Goal: Information Seeking & Learning: Learn about a topic

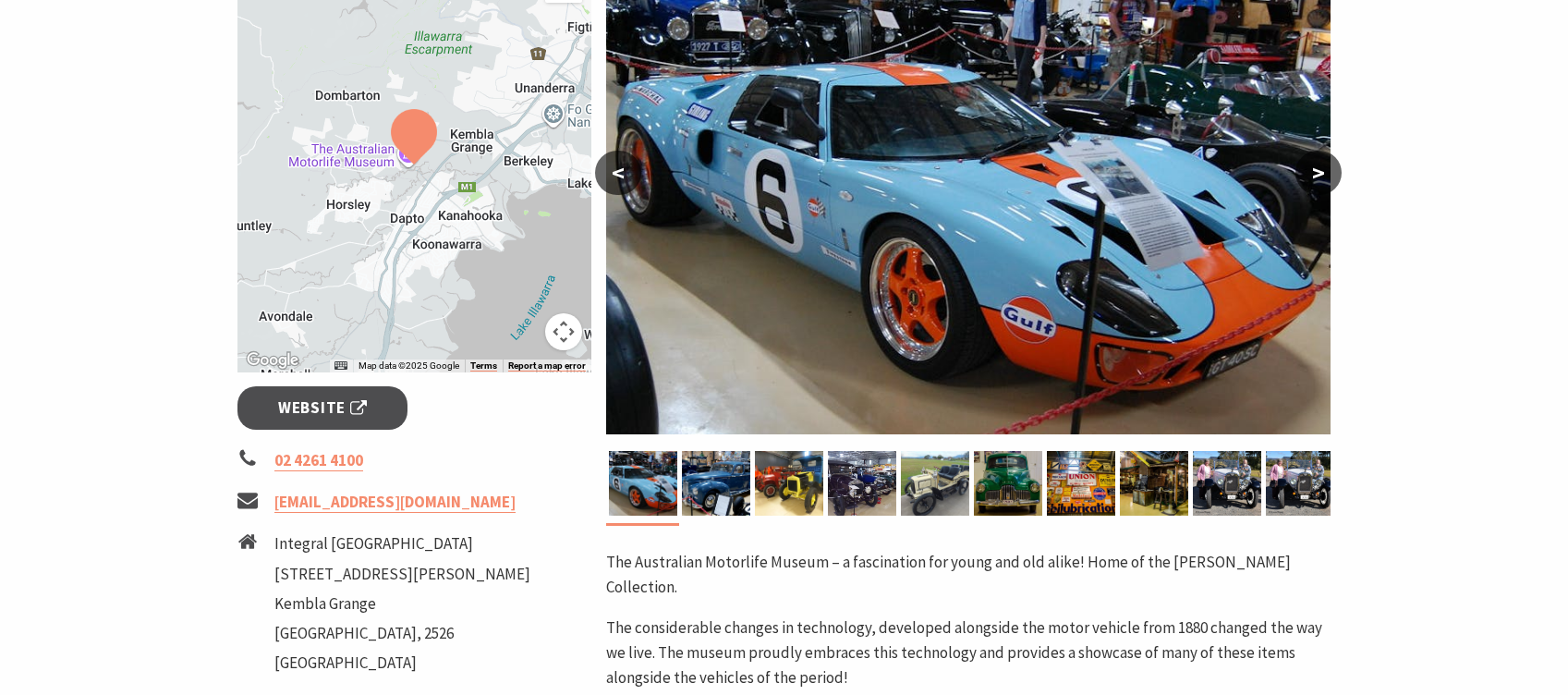
scroll to position [370, 0]
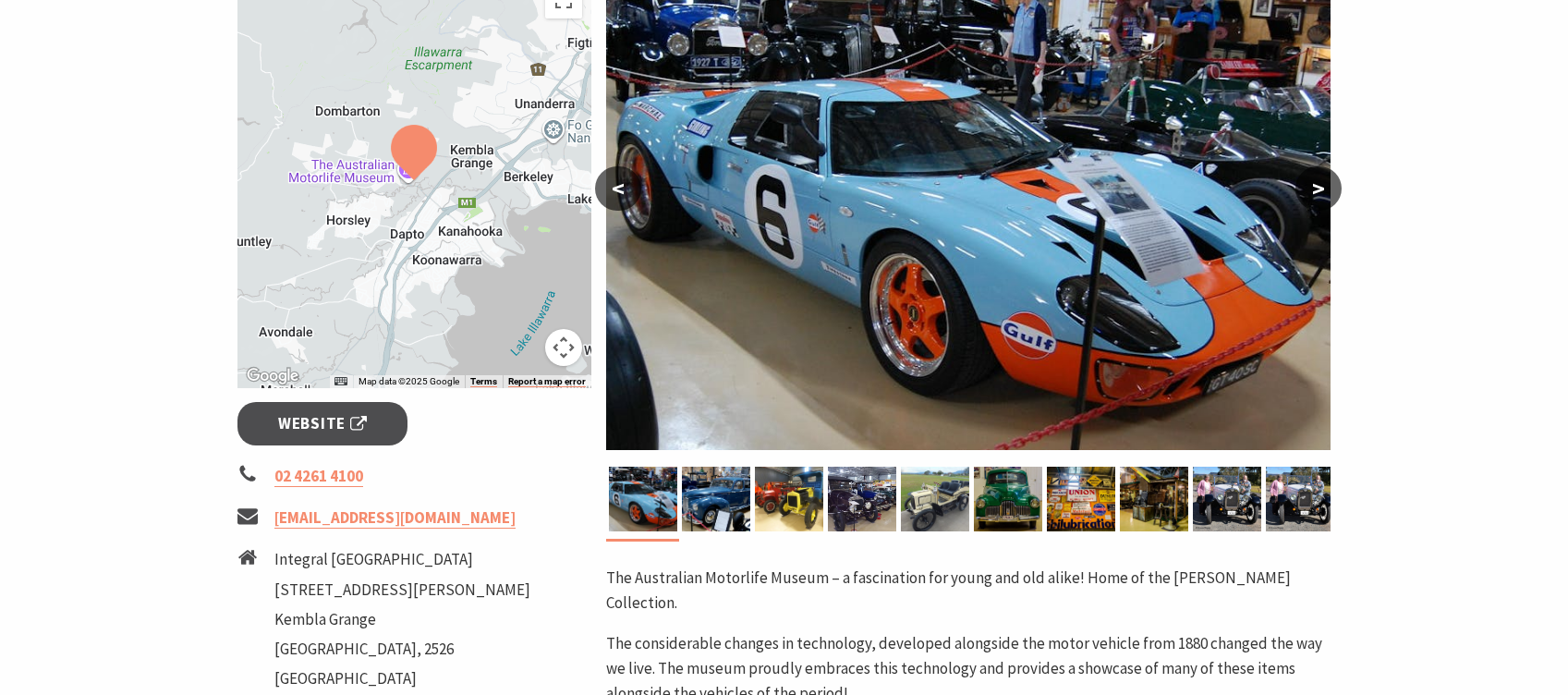
click at [1308, 190] on button ">" at bounding box center [1319, 189] width 46 height 45
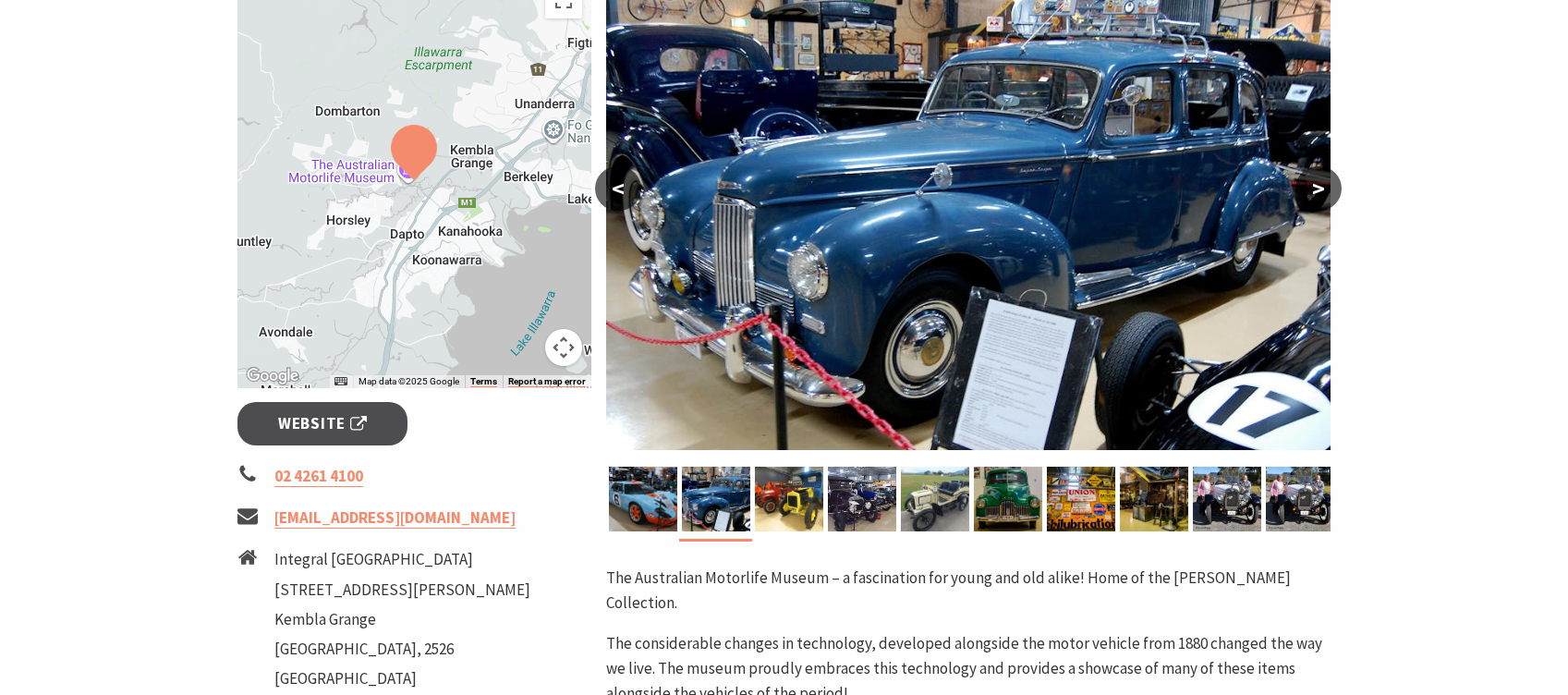
click at [1308, 190] on button ">" at bounding box center [1319, 189] width 46 height 45
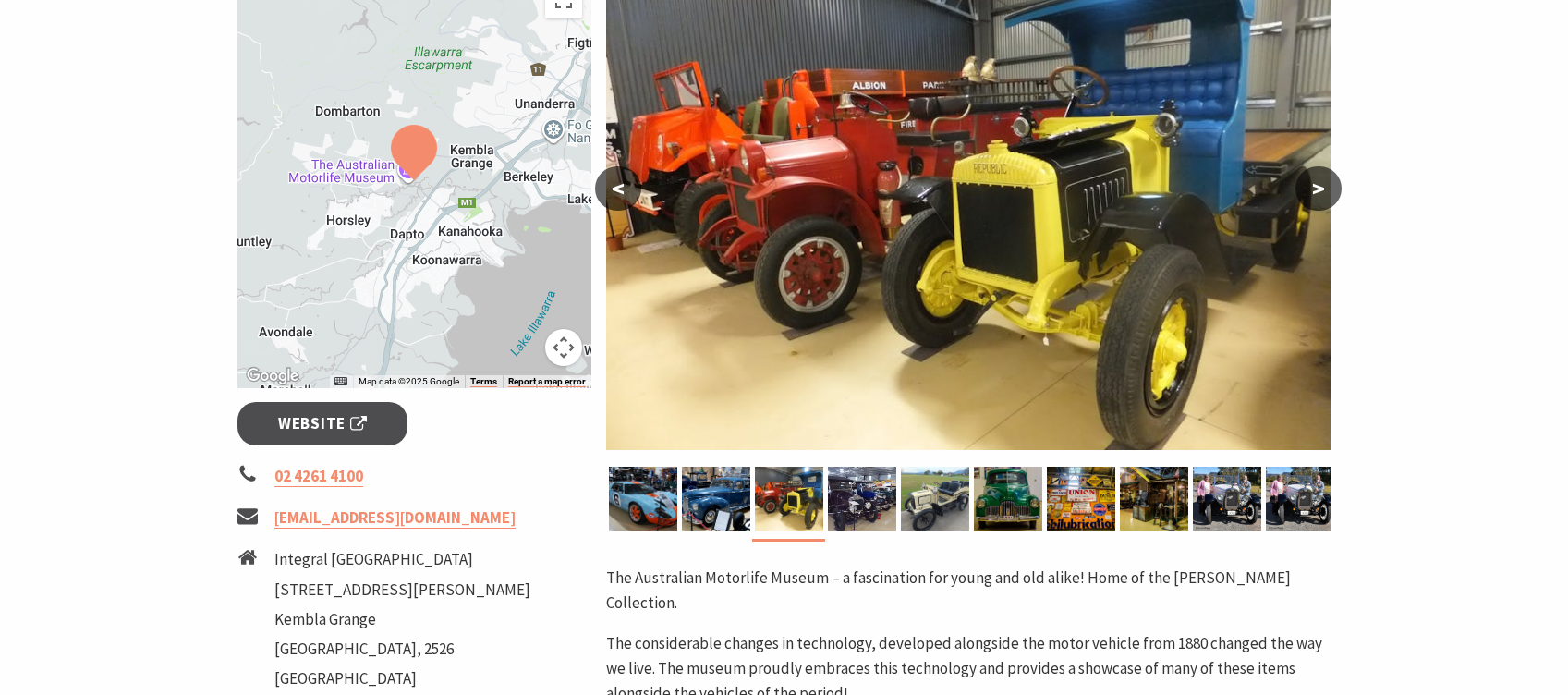
click at [1308, 190] on button ">" at bounding box center [1319, 189] width 46 height 45
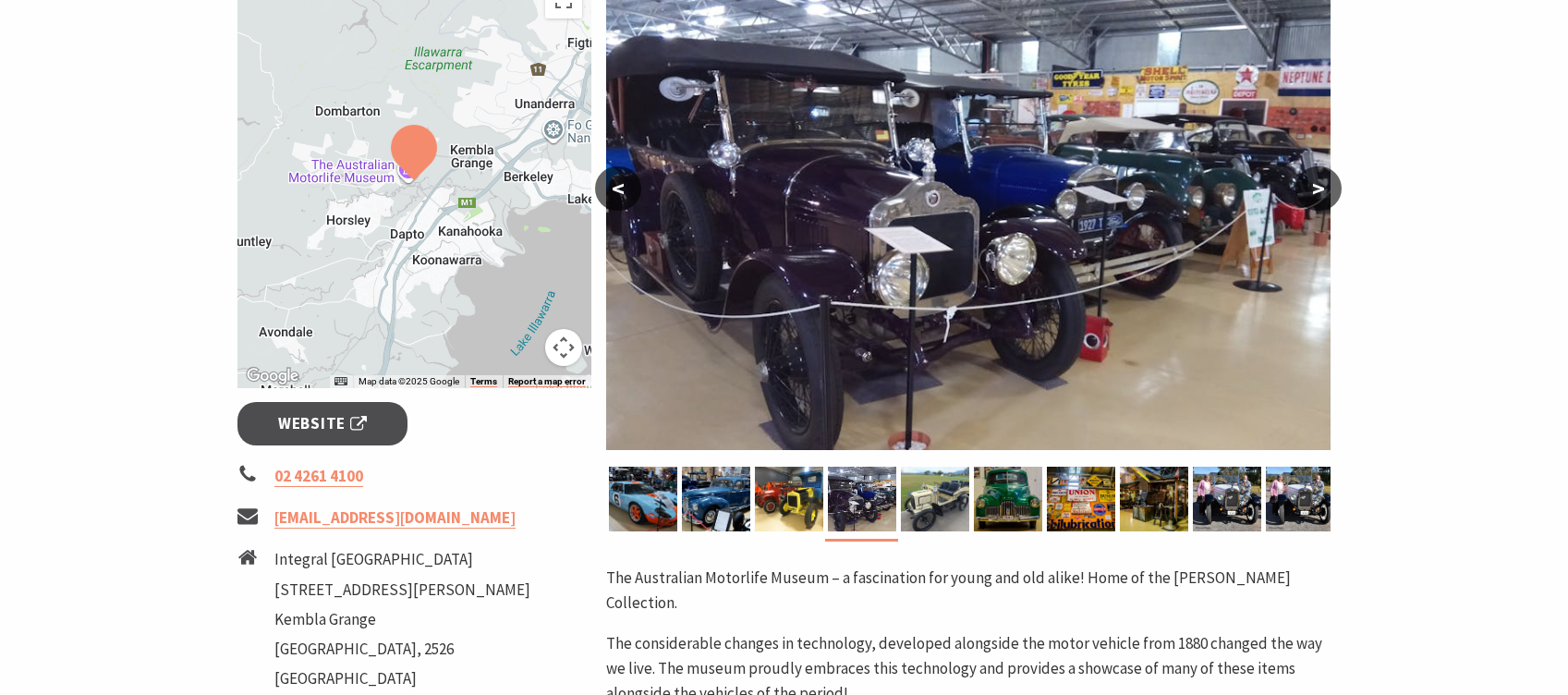
click at [1308, 190] on button ">" at bounding box center [1319, 189] width 46 height 45
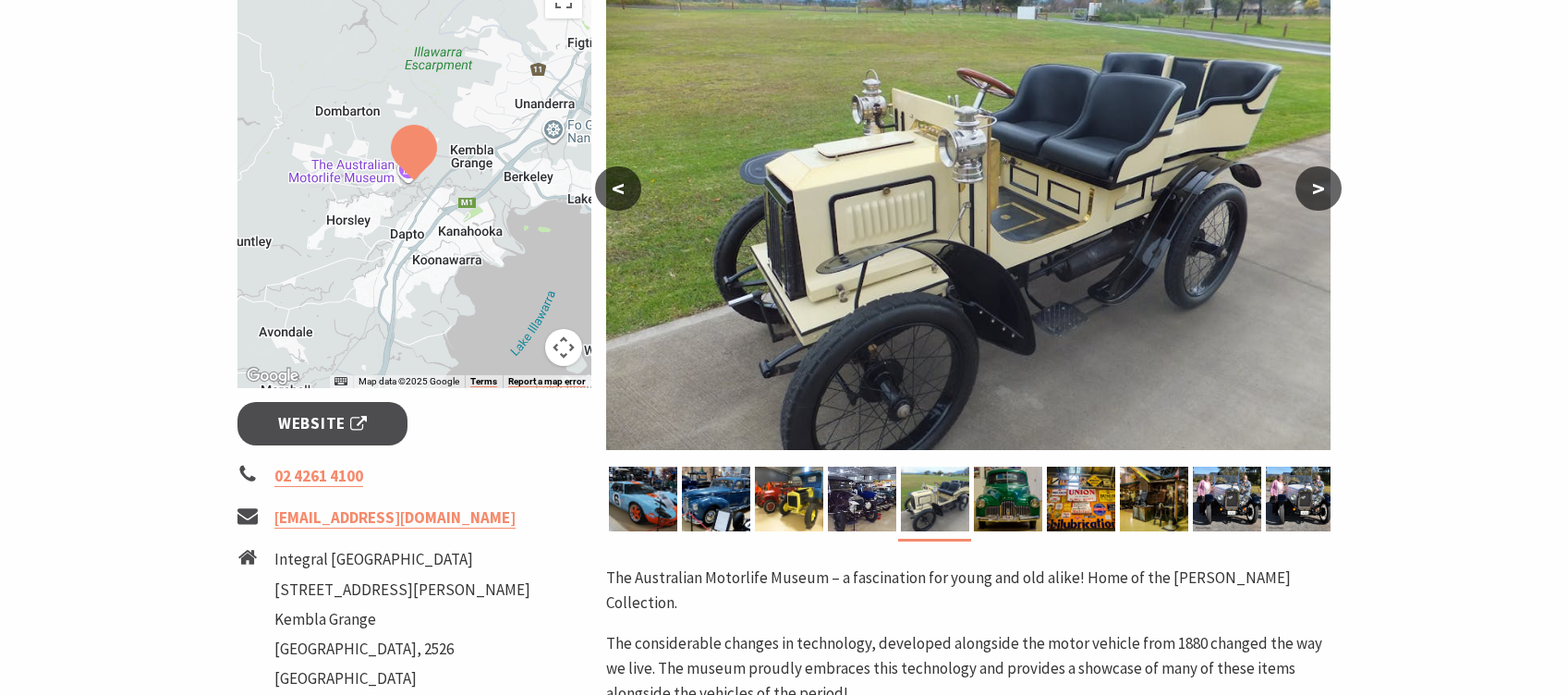
click at [1308, 190] on button ">" at bounding box center [1319, 189] width 46 height 45
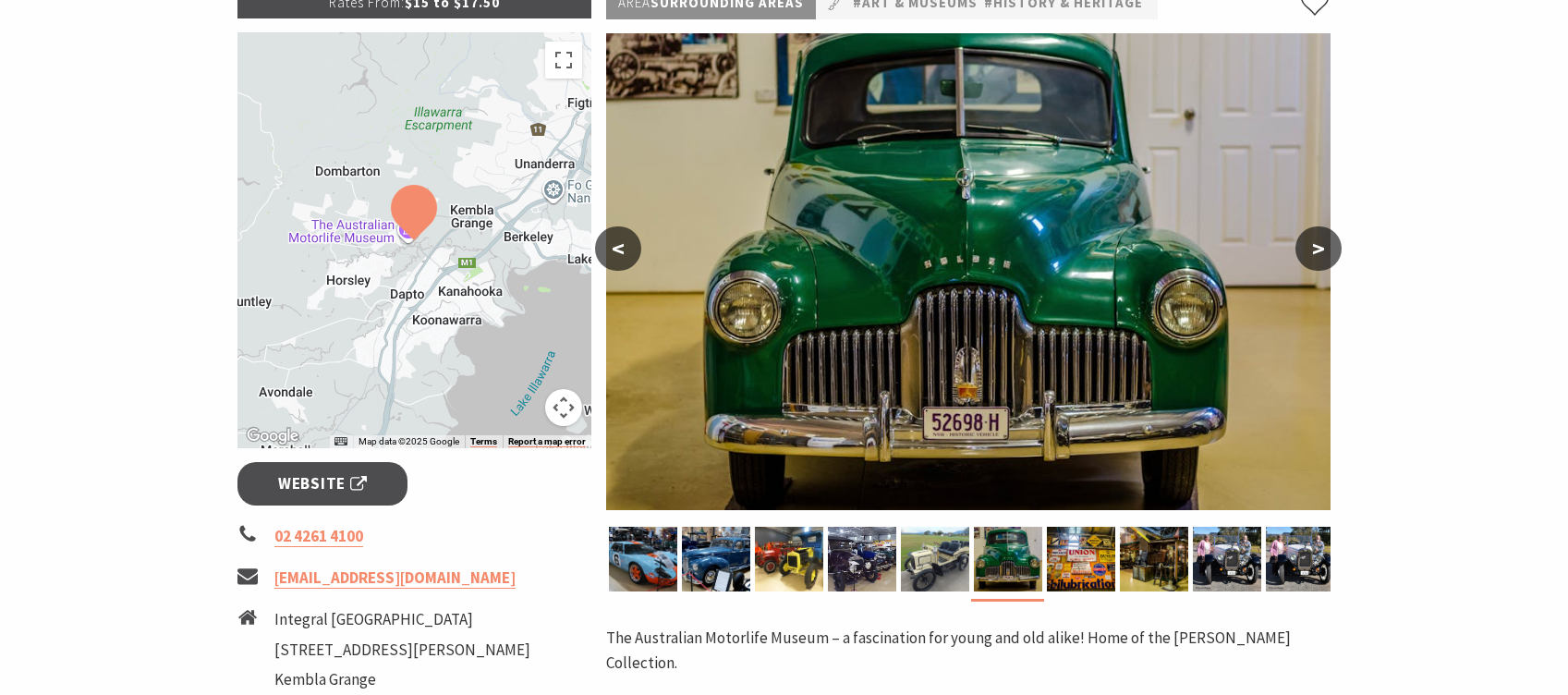
scroll to position [277, 0]
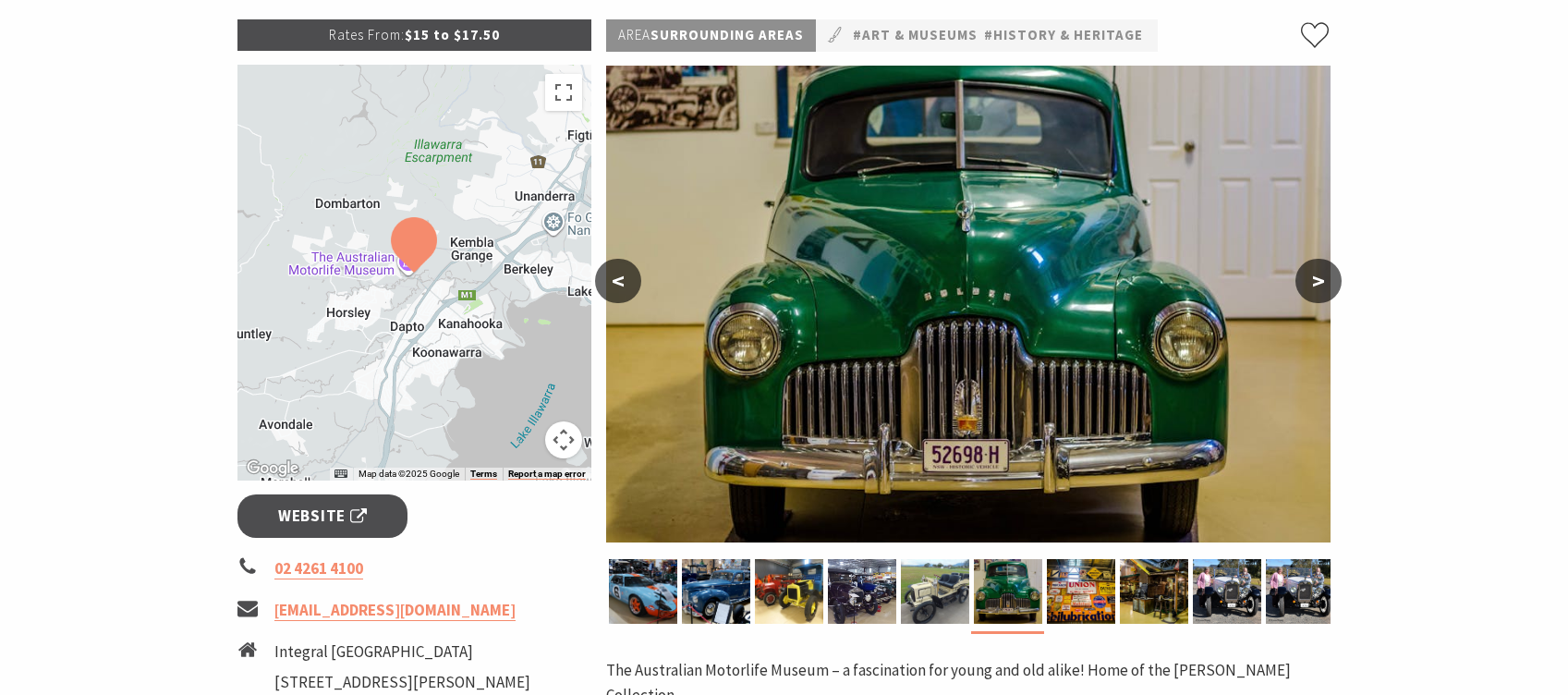
click at [1306, 278] on button ">" at bounding box center [1319, 281] width 46 height 45
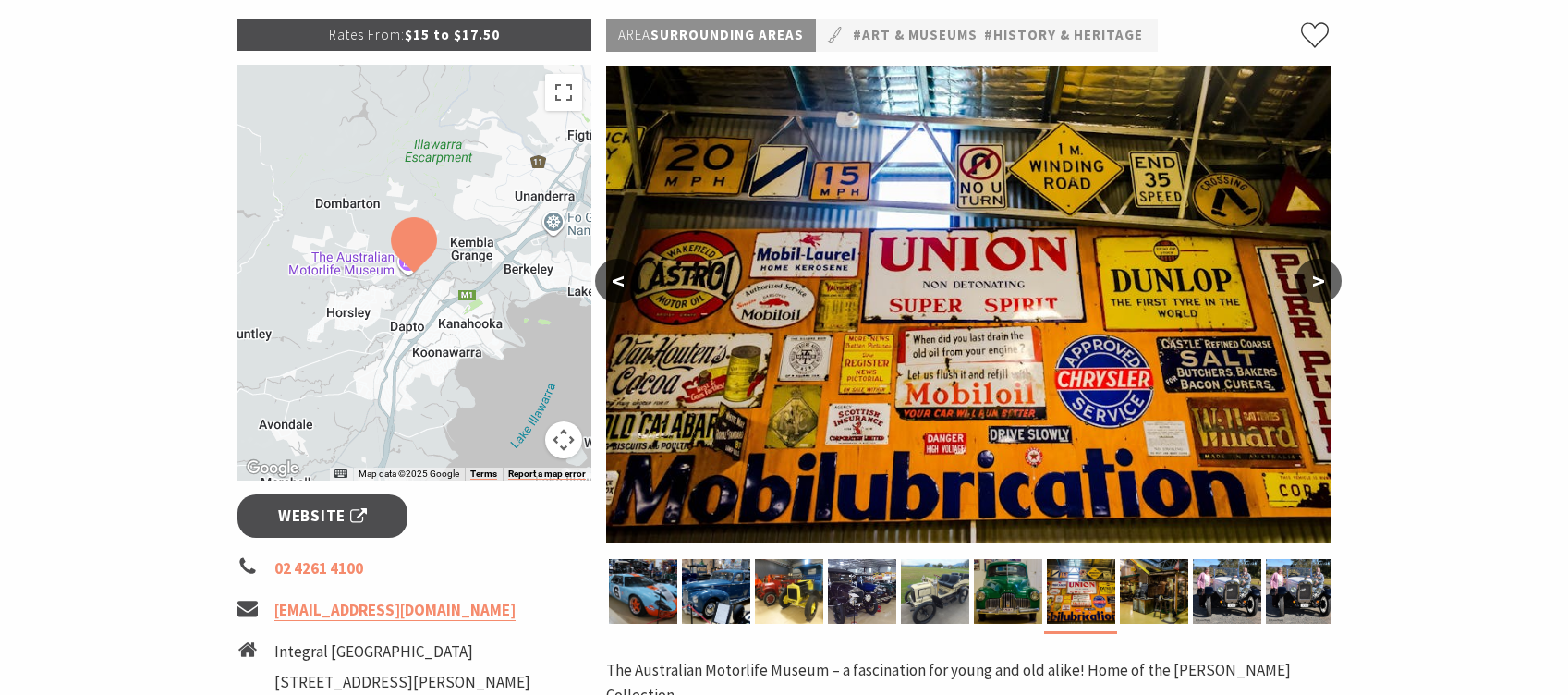
click at [1306, 279] on button ">" at bounding box center [1319, 281] width 46 height 45
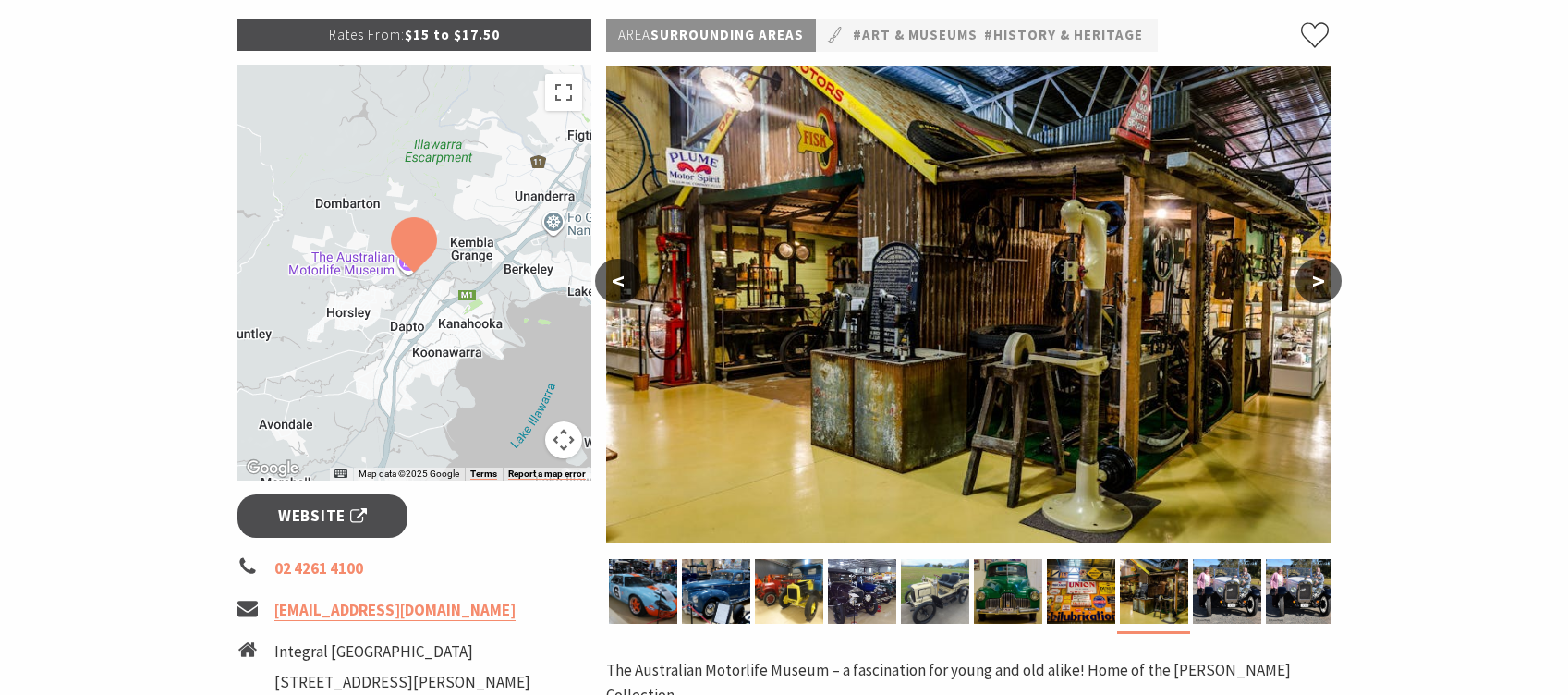
click at [1306, 279] on button ">" at bounding box center [1319, 281] width 46 height 45
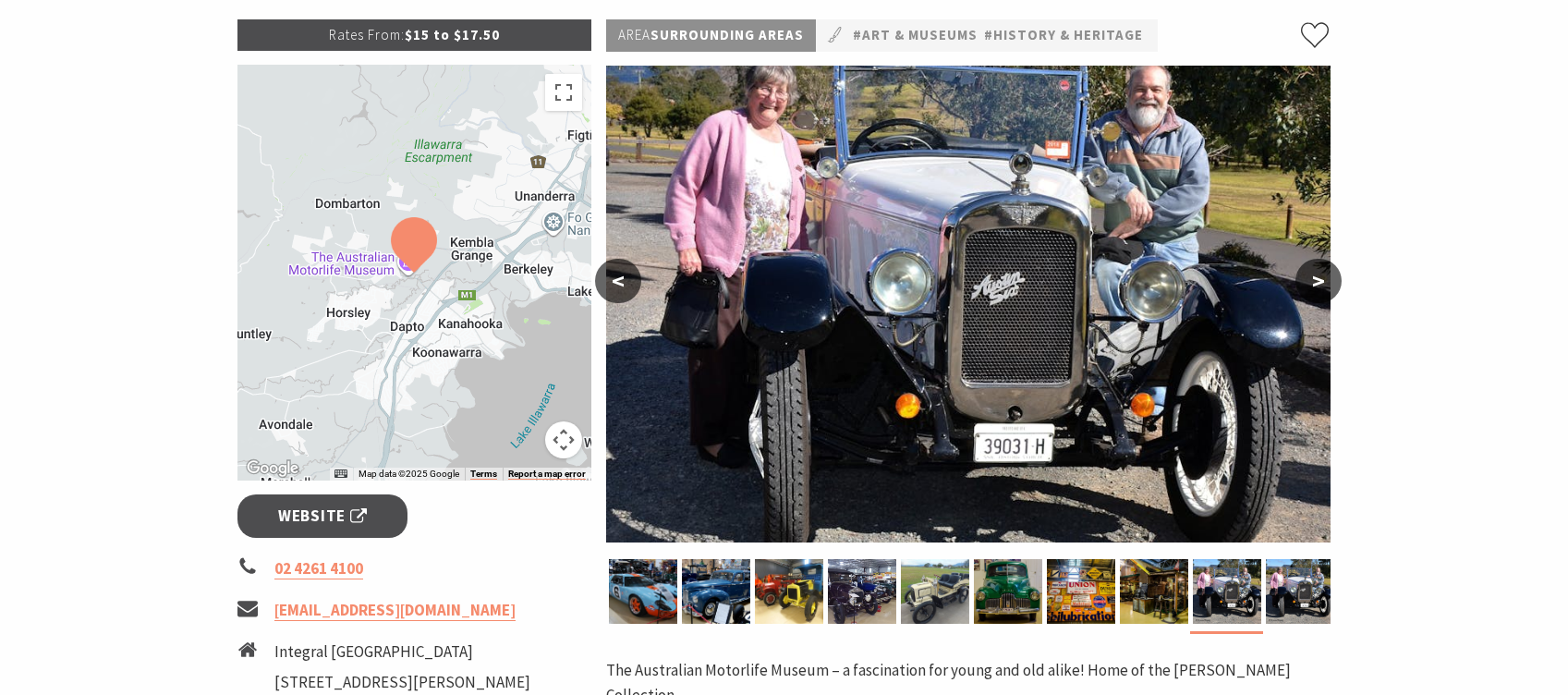
click at [1306, 279] on button ">" at bounding box center [1319, 281] width 46 height 45
